Goal: Task Accomplishment & Management: Manage account settings

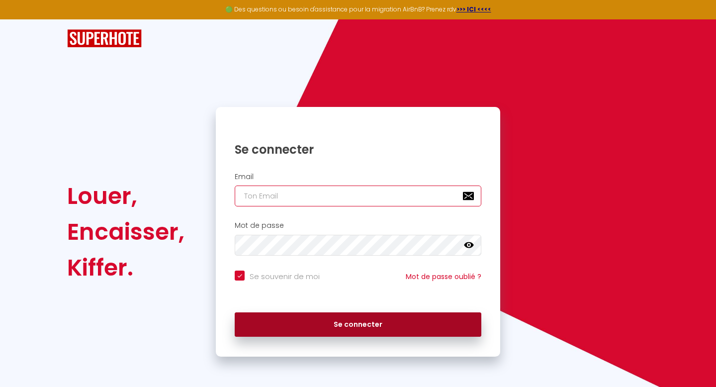
type input "[EMAIL_ADDRESS][DOMAIN_NAME]"
click at [328, 326] on button "Se connecter" at bounding box center [358, 324] width 247 height 25
checkbox input "true"
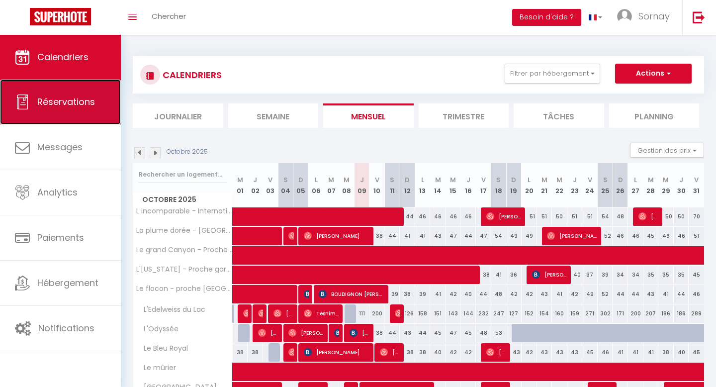
click at [65, 109] on link "Réservations" at bounding box center [60, 102] width 121 height 45
select select "not_cancelled"
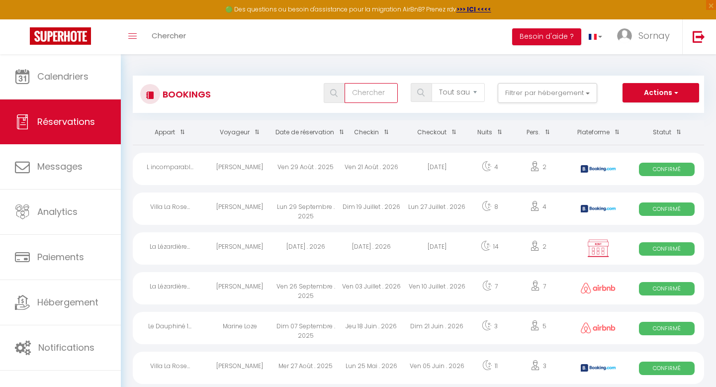
click at [370, 97] on input "text" at bounding box center [371, 93] width 53 height 20
type input "belle de"
